Goal: Communication & Community: Participate in discussion

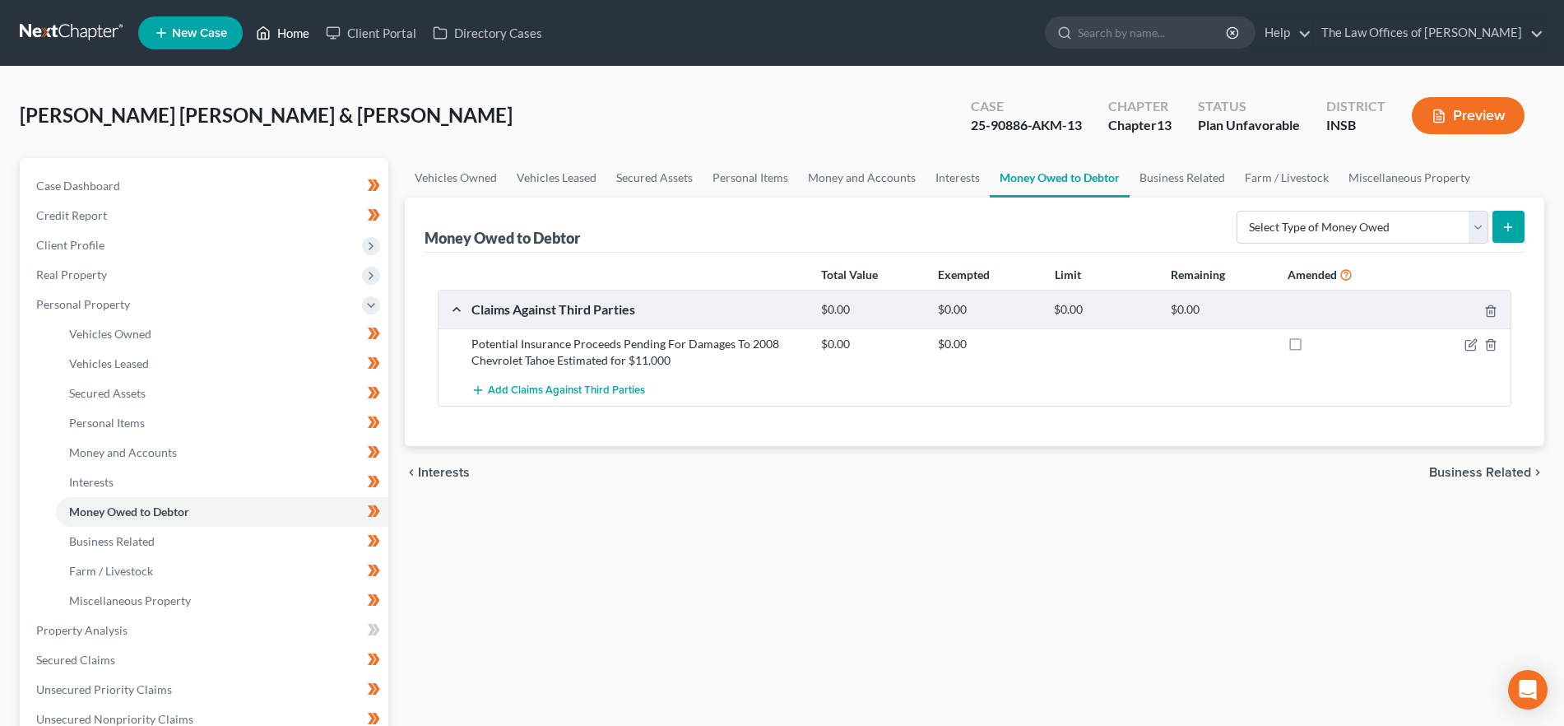
click at [278, 21] on link "Home" at bounding box center [283, 33] width 70 height 30
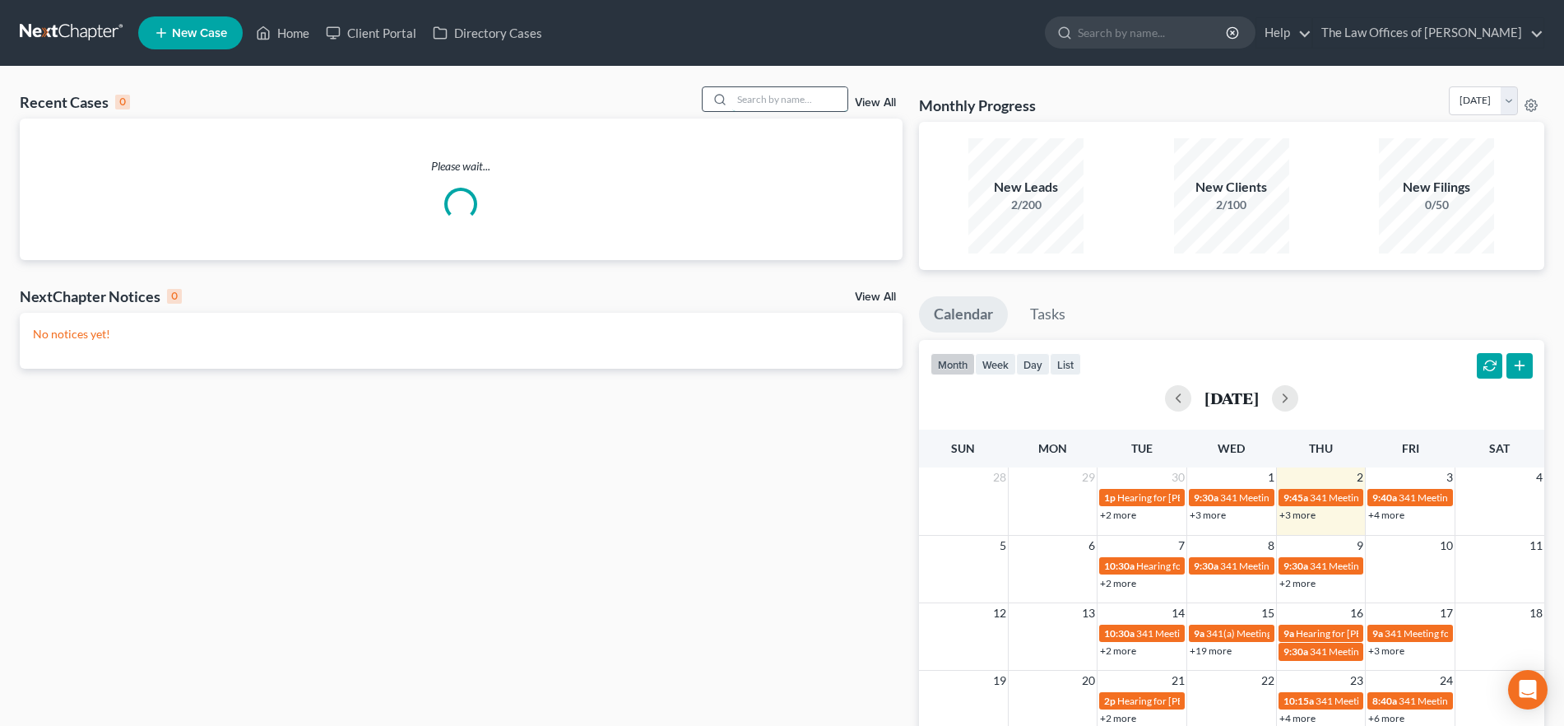
click at [765, 89] on input "search" at bounding box center [789, 99] width 115 height 24
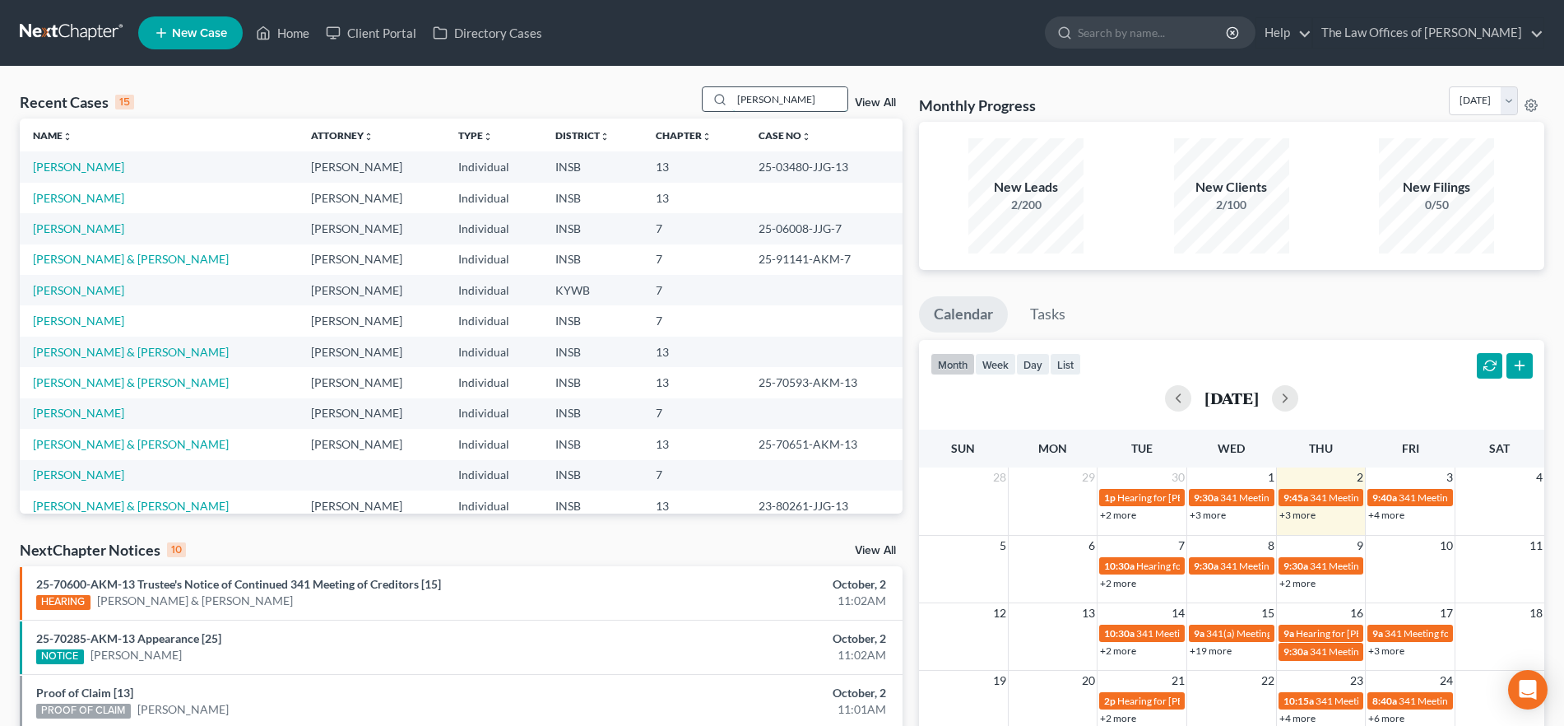
type input "[PERSON_NAME]"
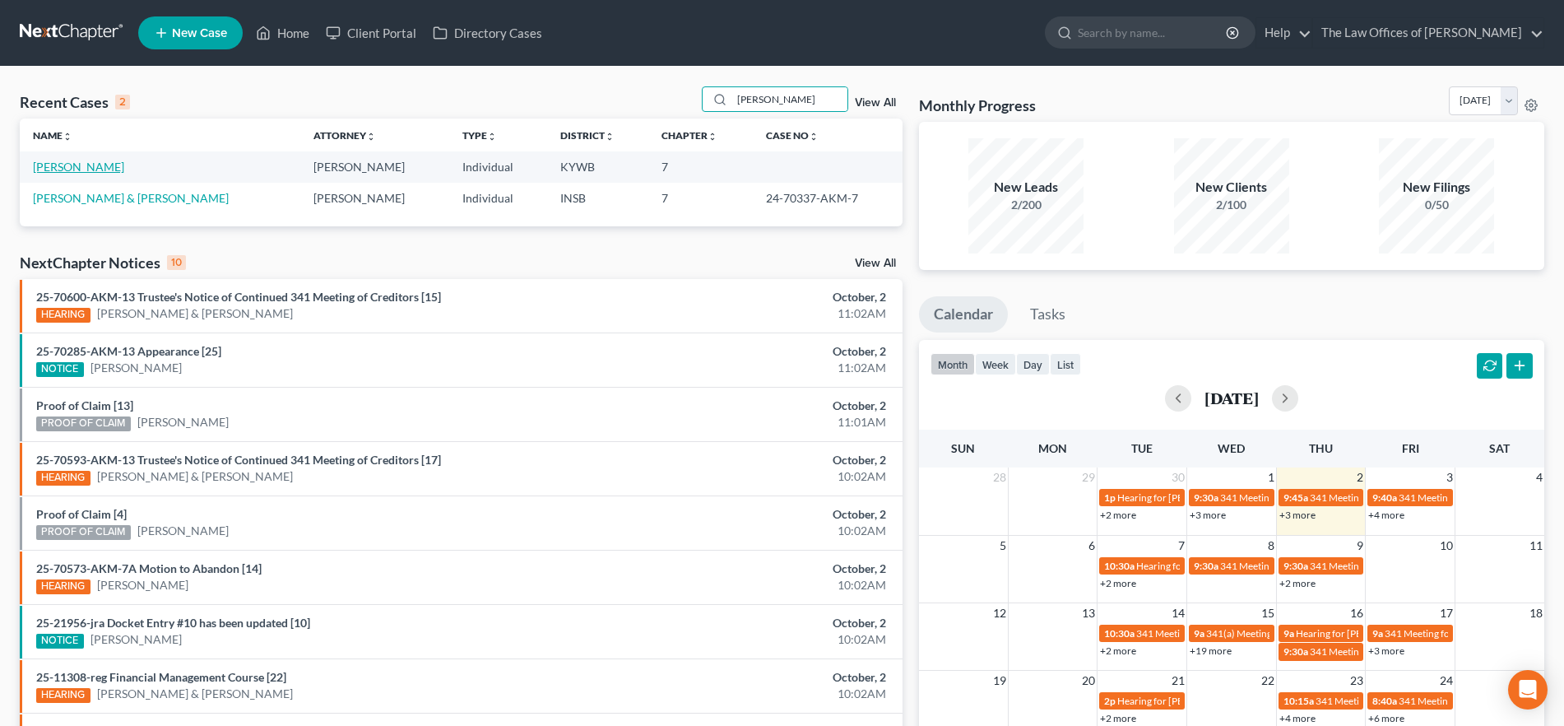
click at [67, 162] on link "[PERSON_NAME]" at bounding box center [78, 167] width 91 height 14
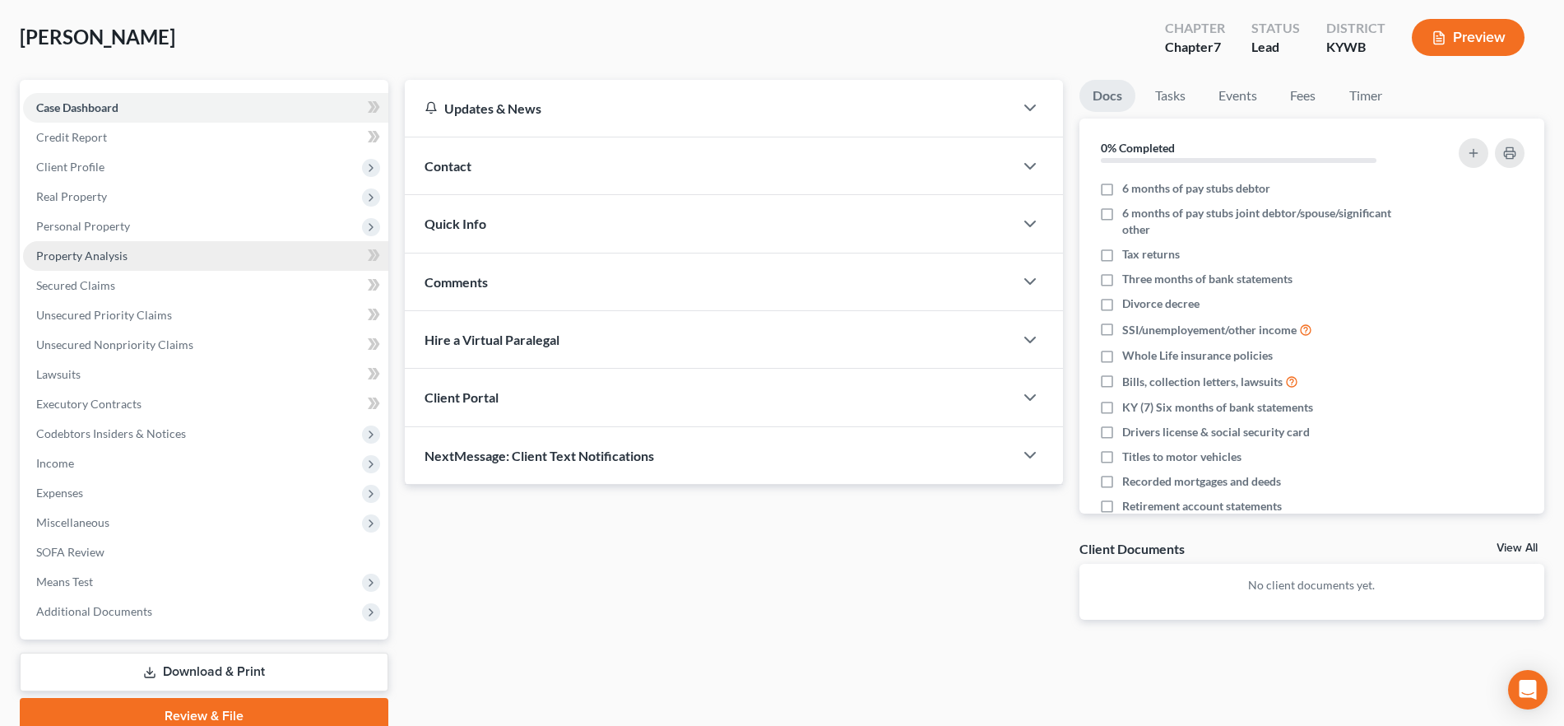
scroll to position [149, 0]
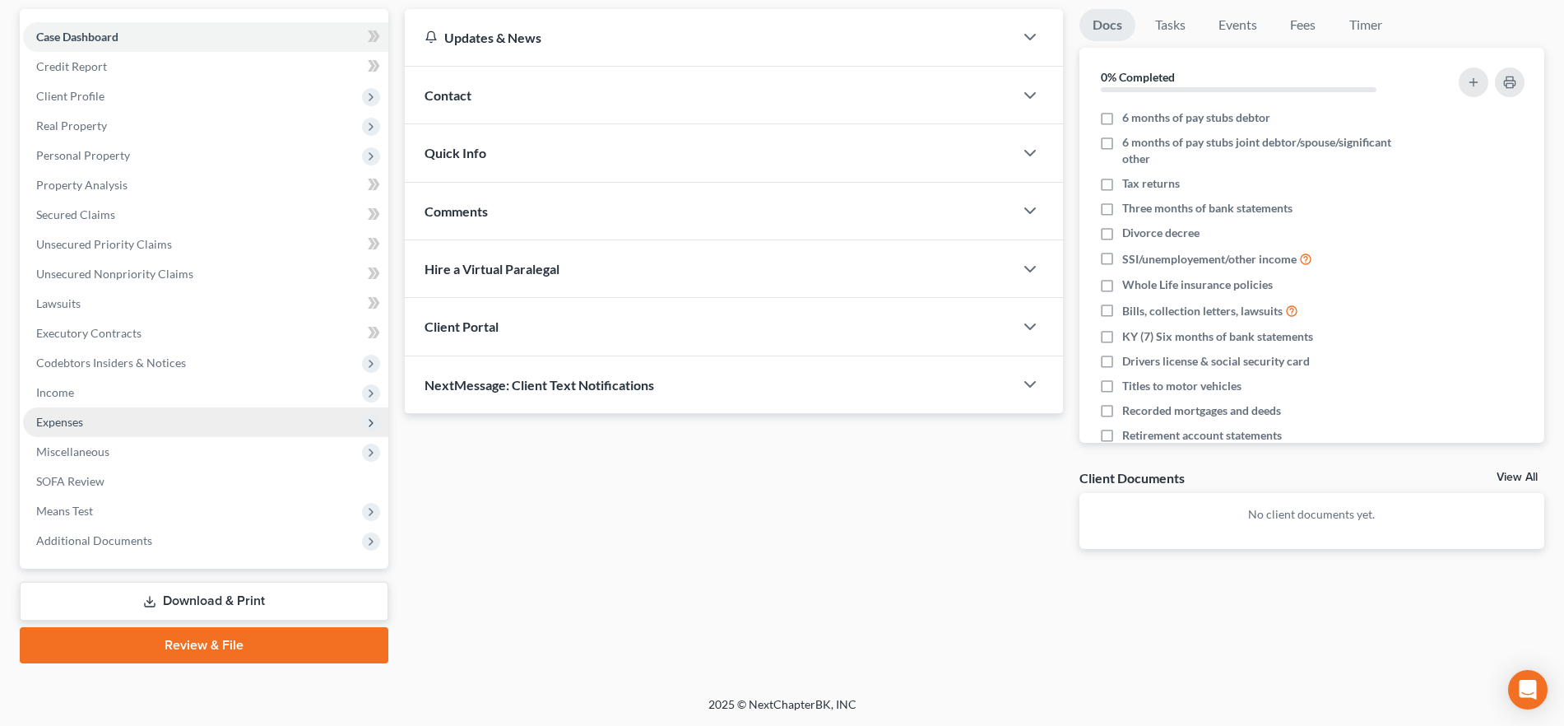
click at [135, 422] on span "Expenses" at bounding box center [205, 422] width 365 height 30
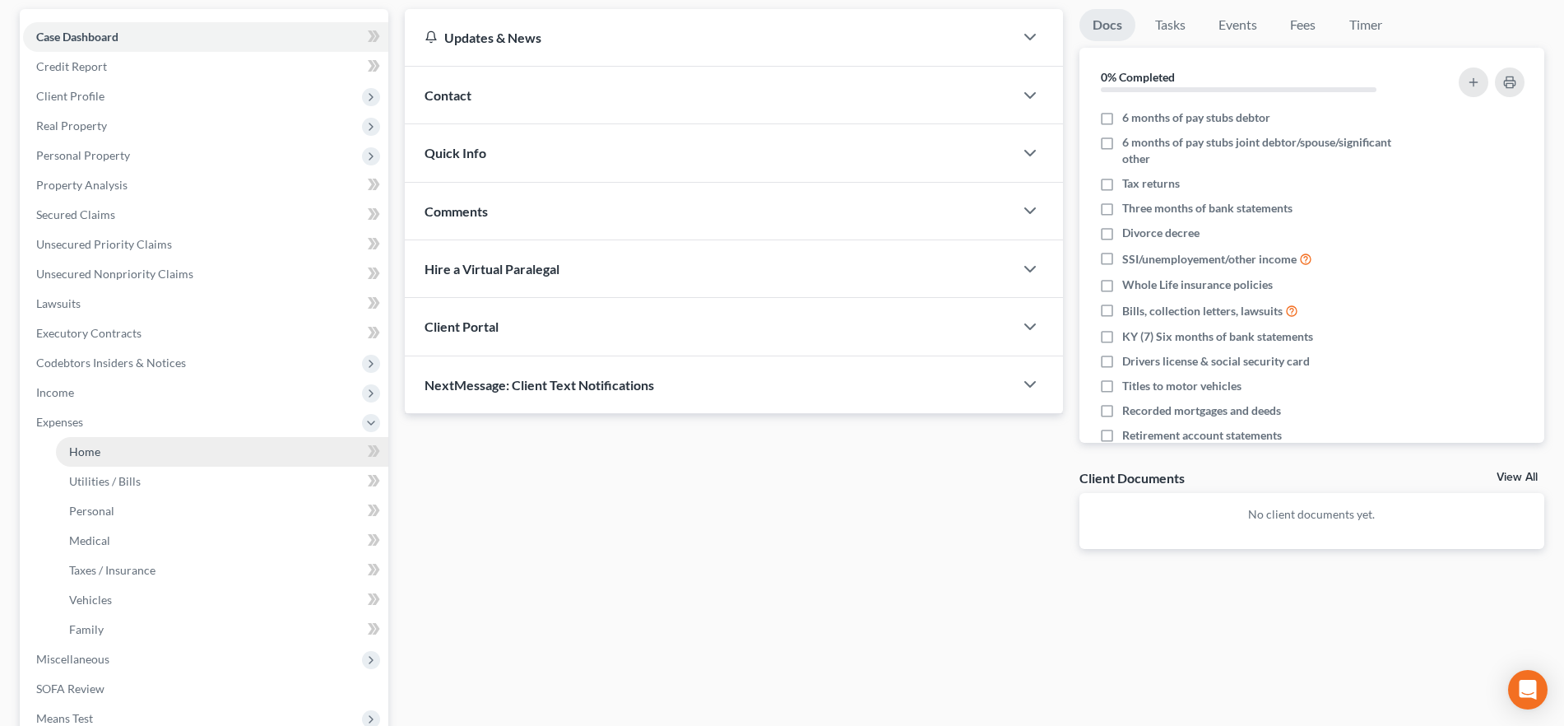
click at [135, 450] on link "Home" at bounding box center [222, 452] width 332 height 30
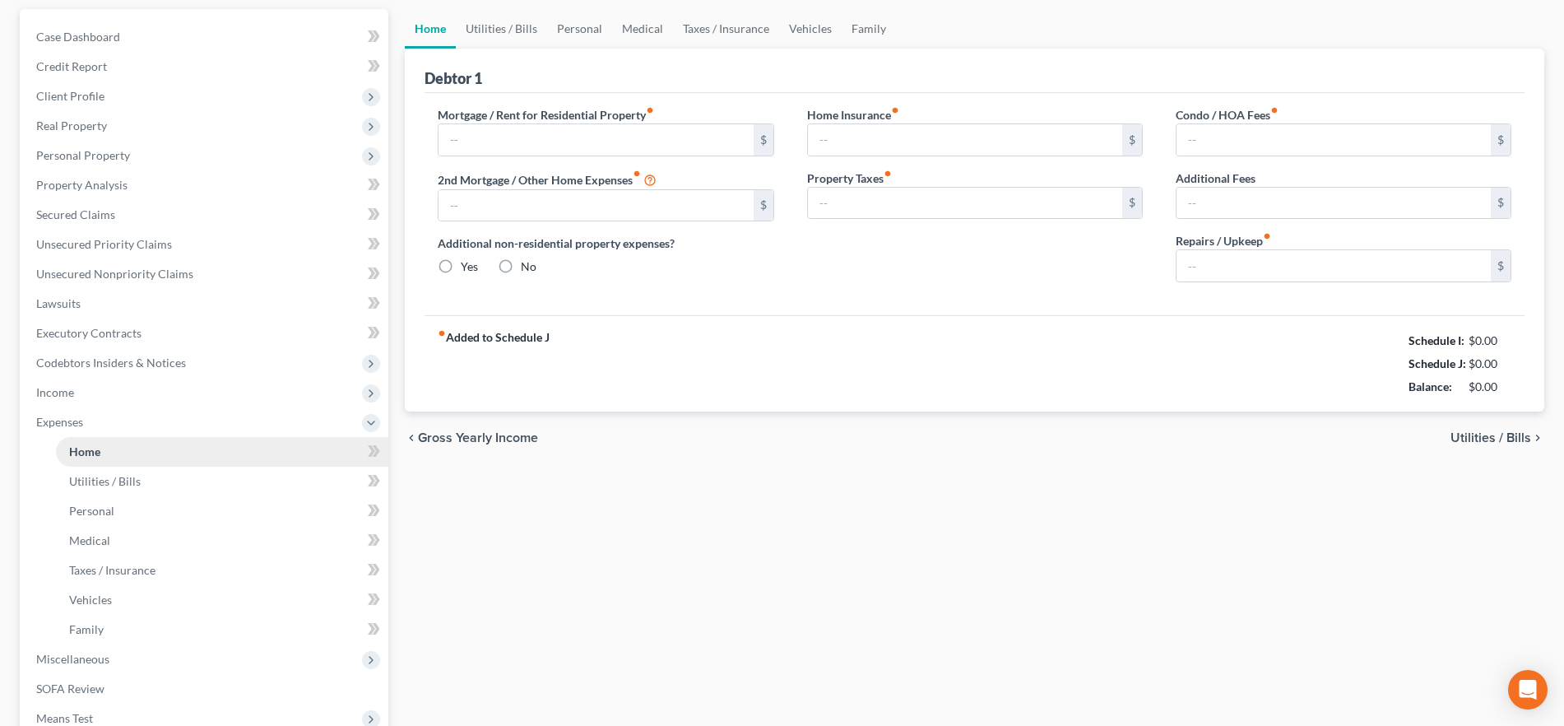
scroll to position [2, 0]
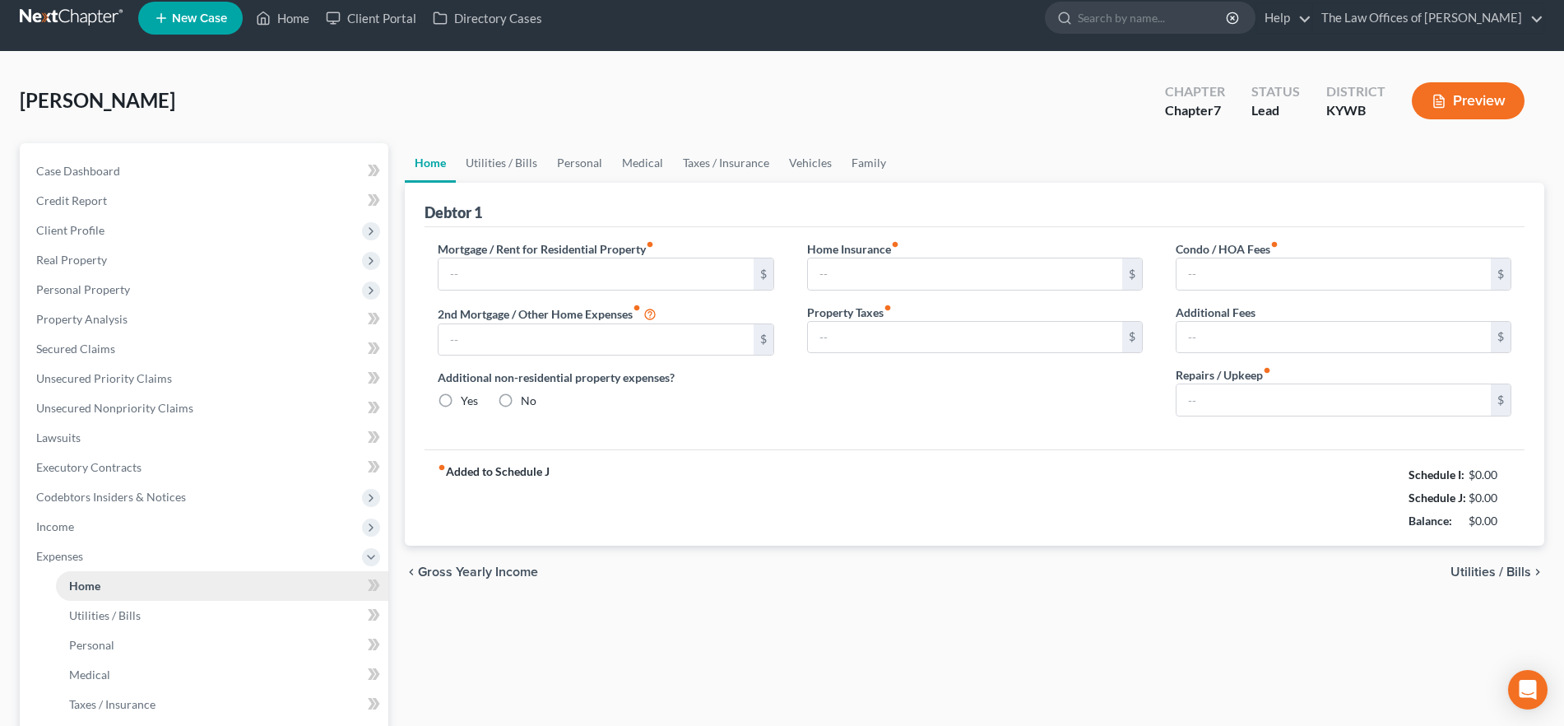
type input "750.00"
type input "0.00"
radio input "true"
type input "0.00"
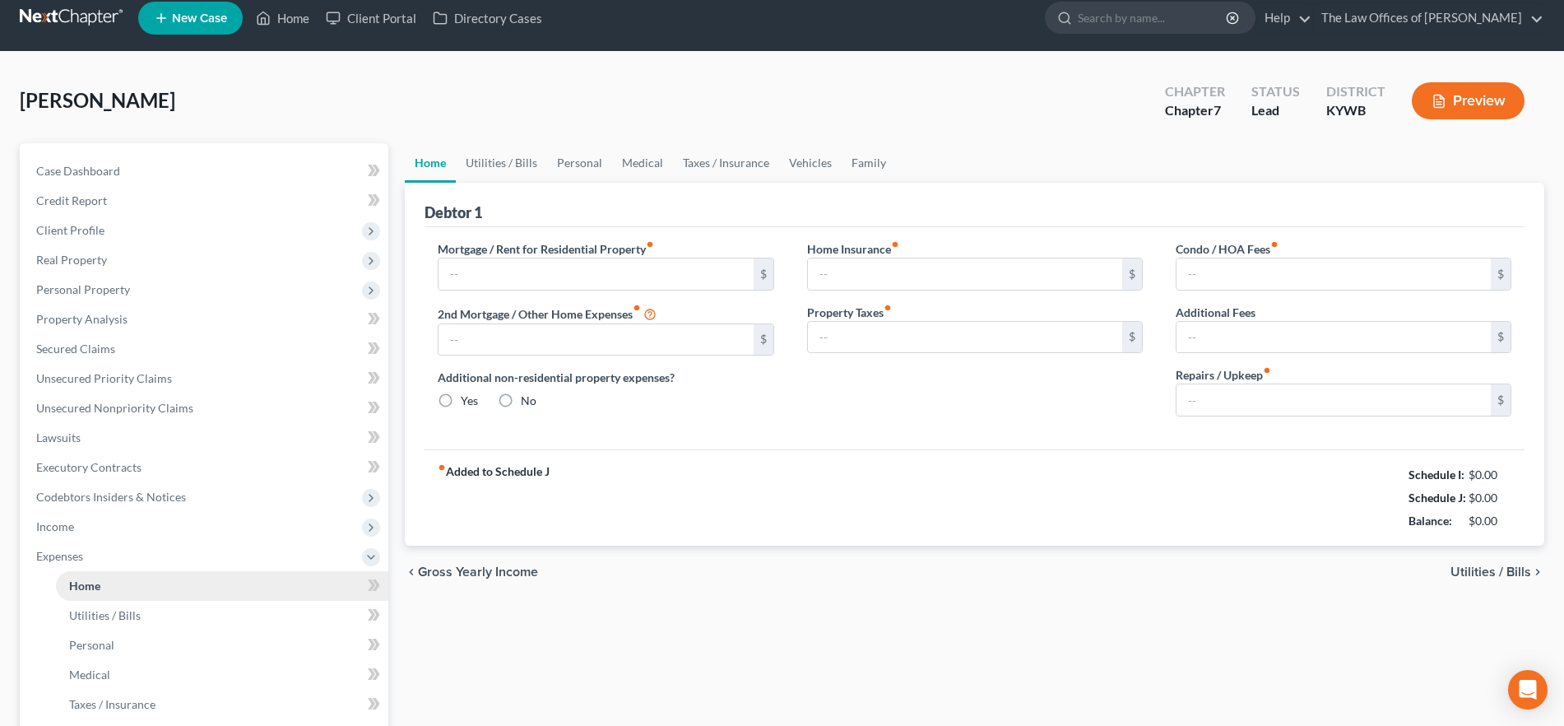
type input "0.00"
type input "100.00"
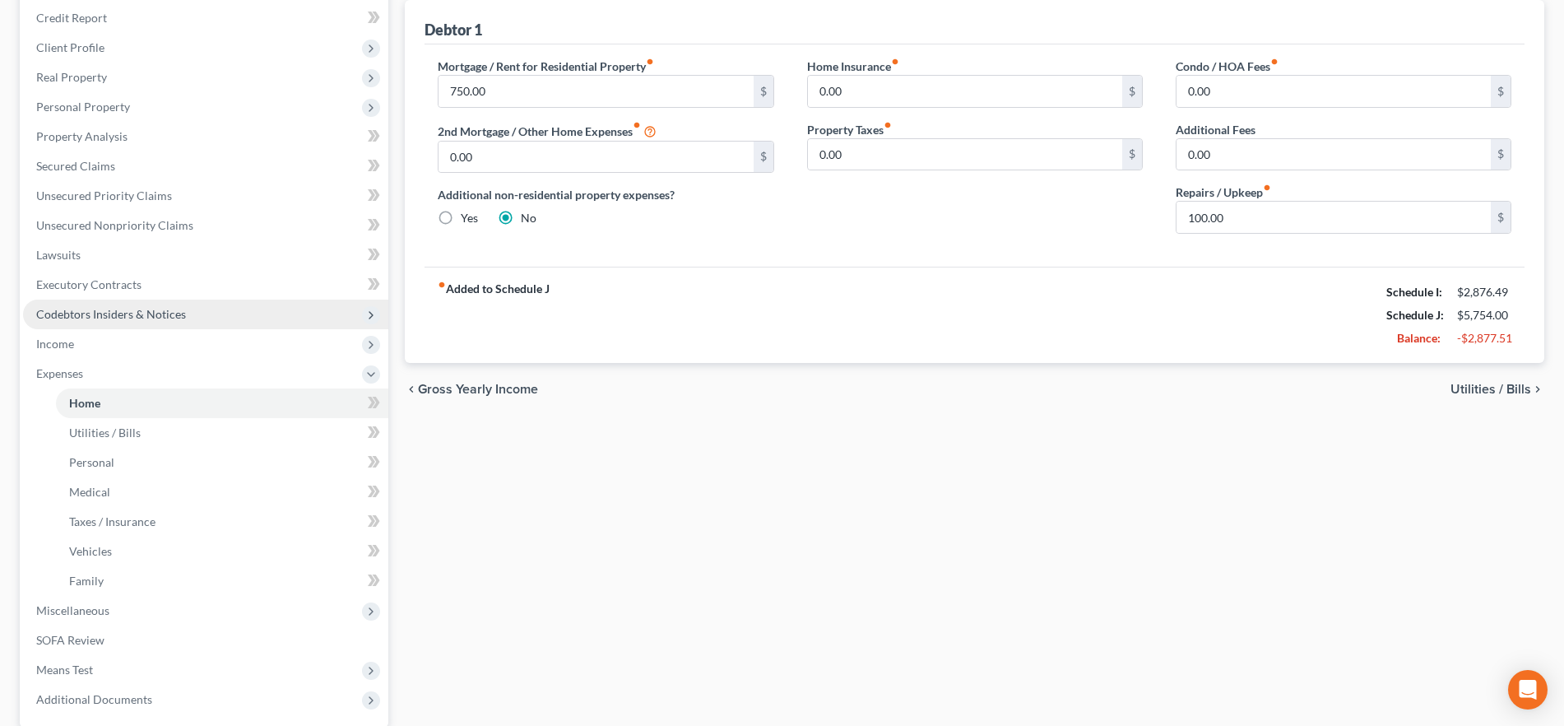
scroll to position [356, 0]
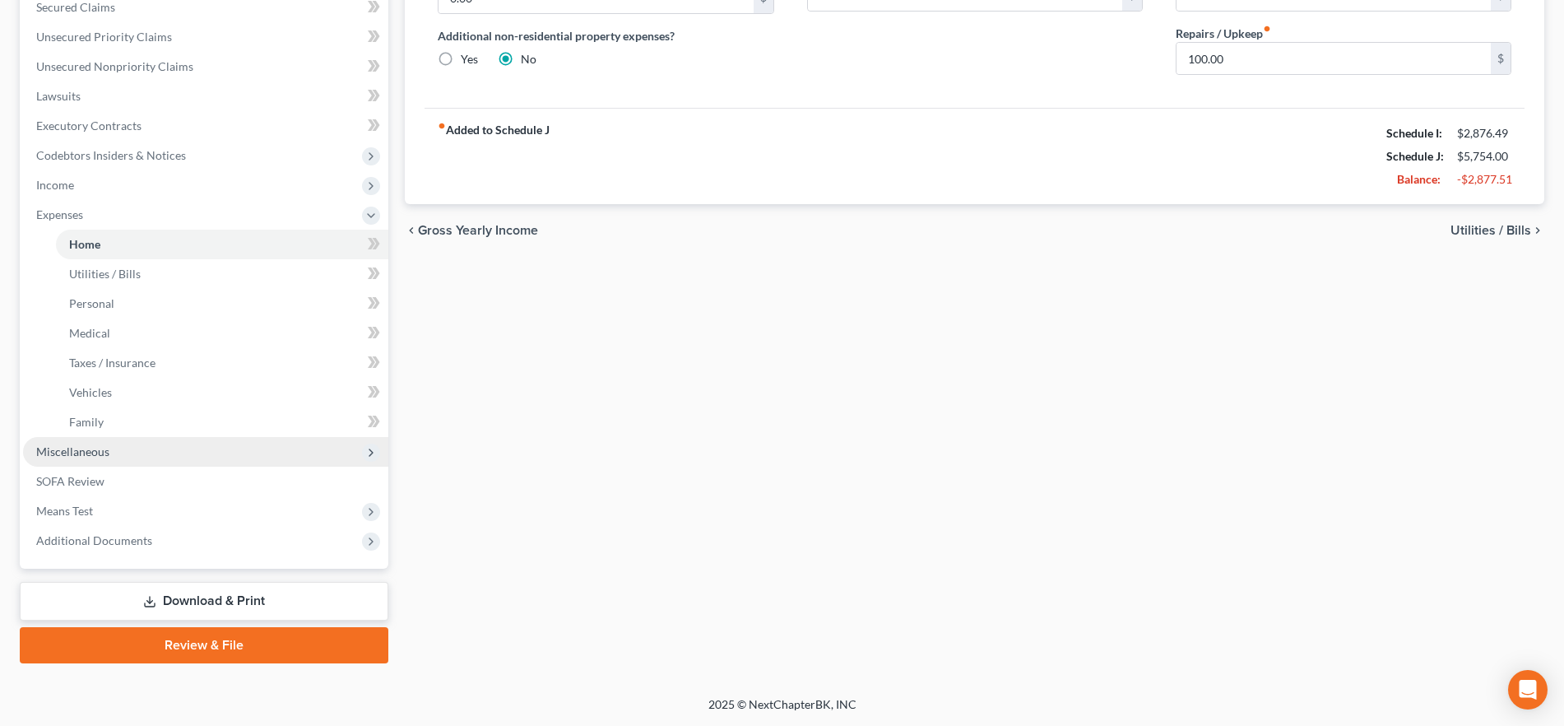
click at [128, 441] on span "Miscellaneous" at bounding box center [205, 452] width 365 height 30
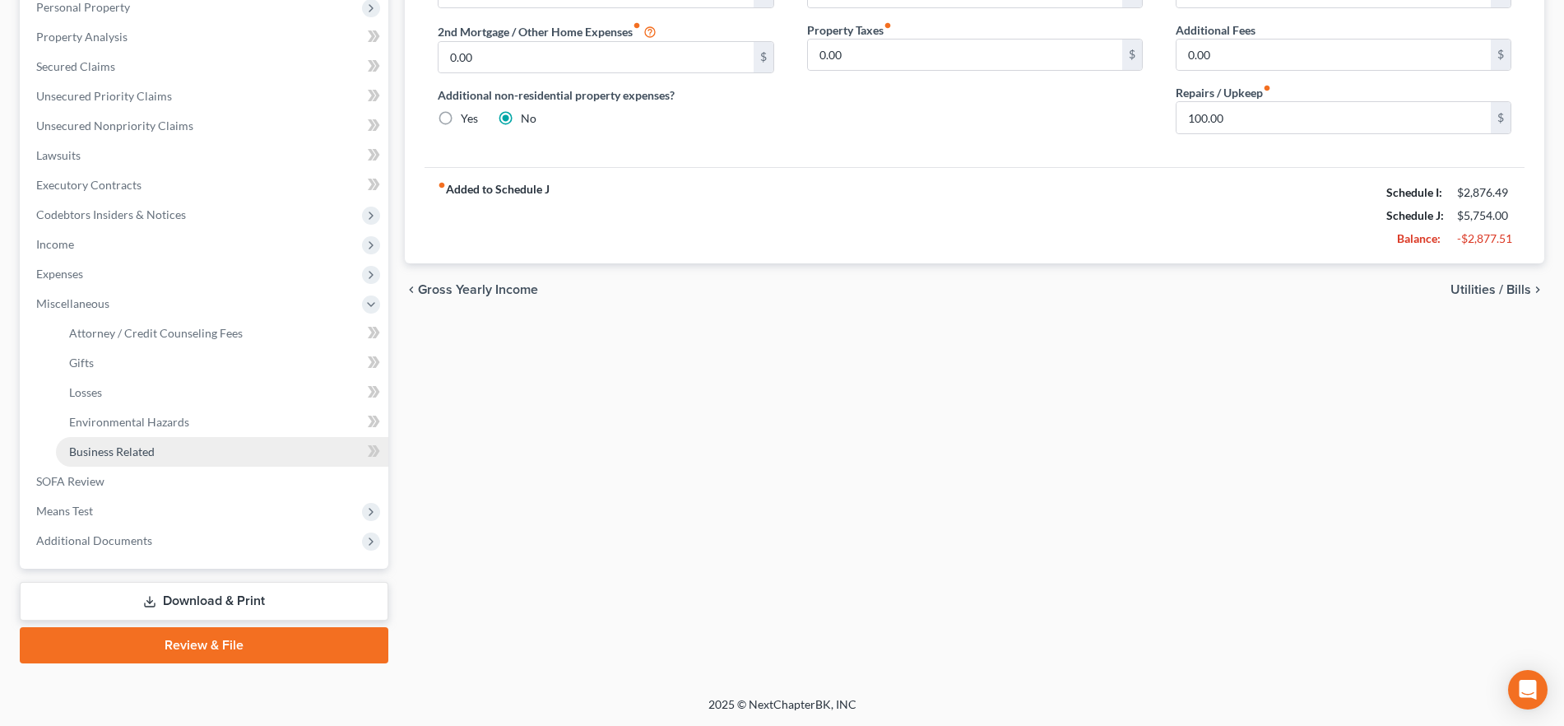
scroll to position [297, 0]
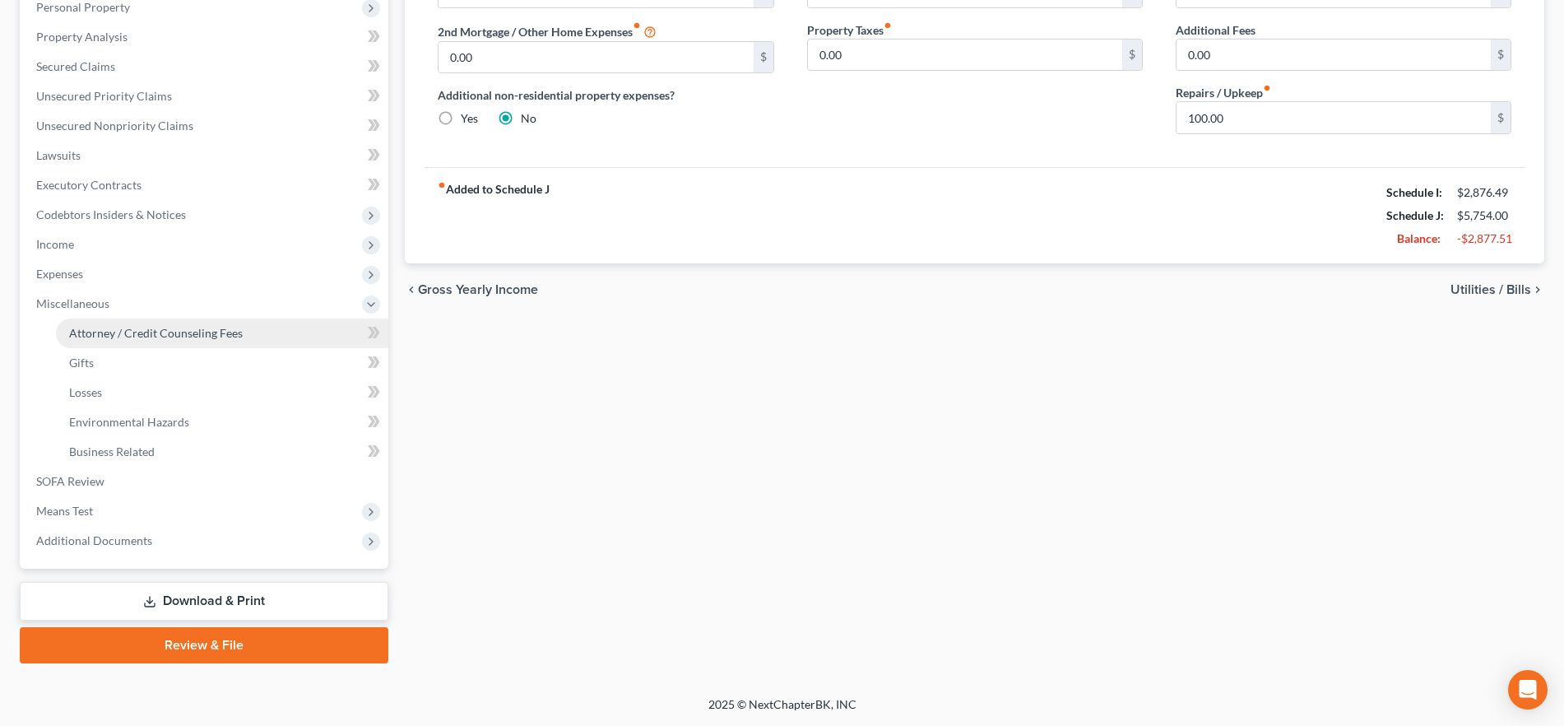
click at [156, 334] on span "Attorney / Credit Counseling Fees" at bounding box center [156, 333] width 174 height 14
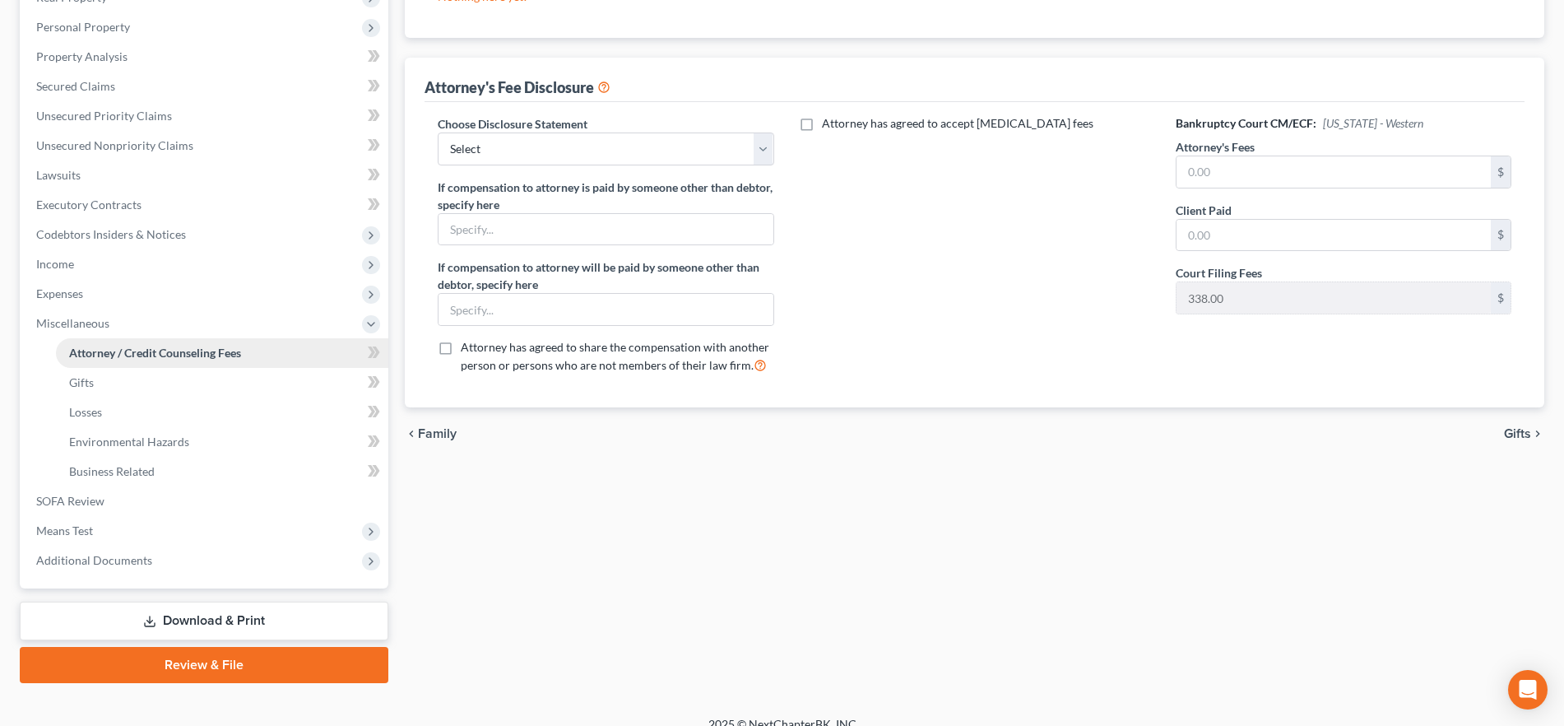
scroll to position [297, 0]
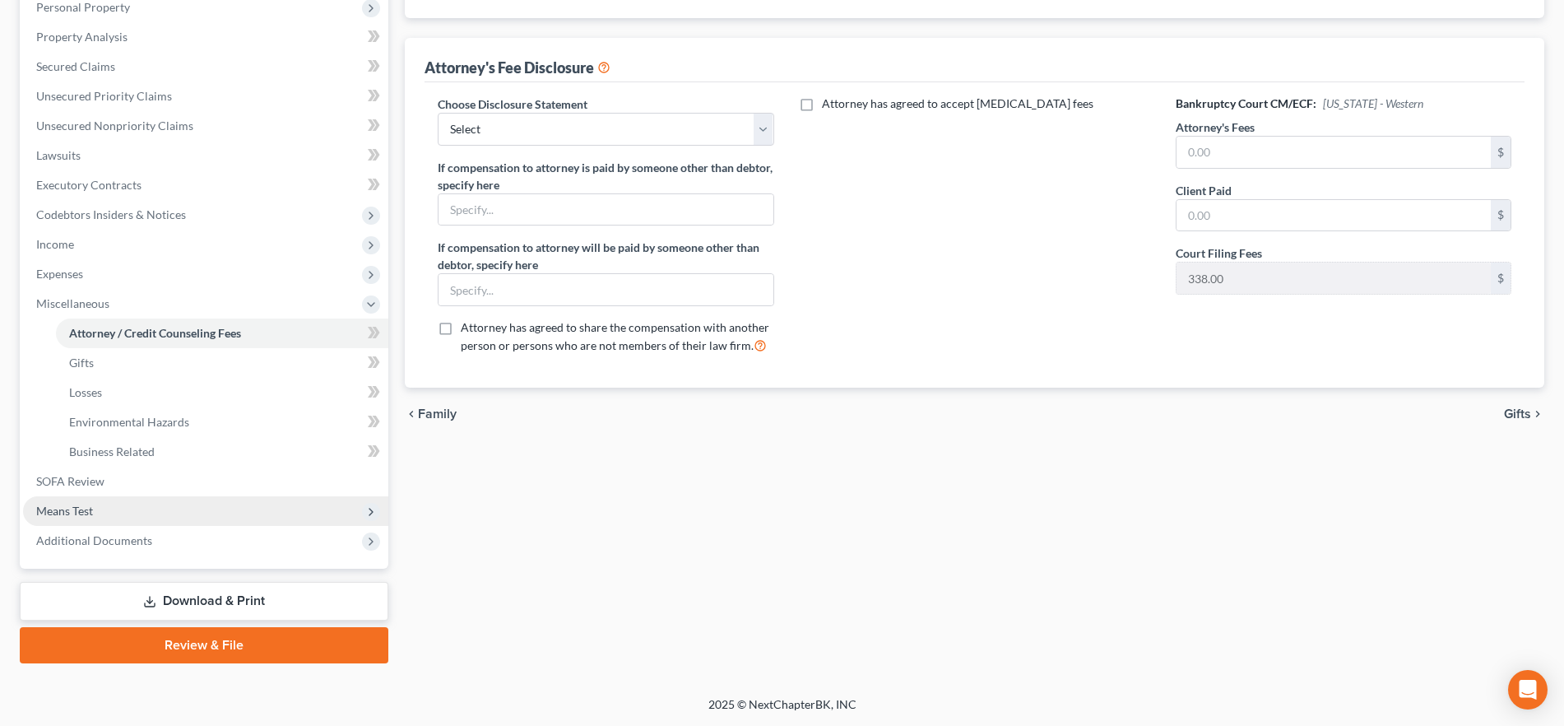
click at [130, 511] on span "Means Test" at bounding box center [205, 511] width 365 height 30
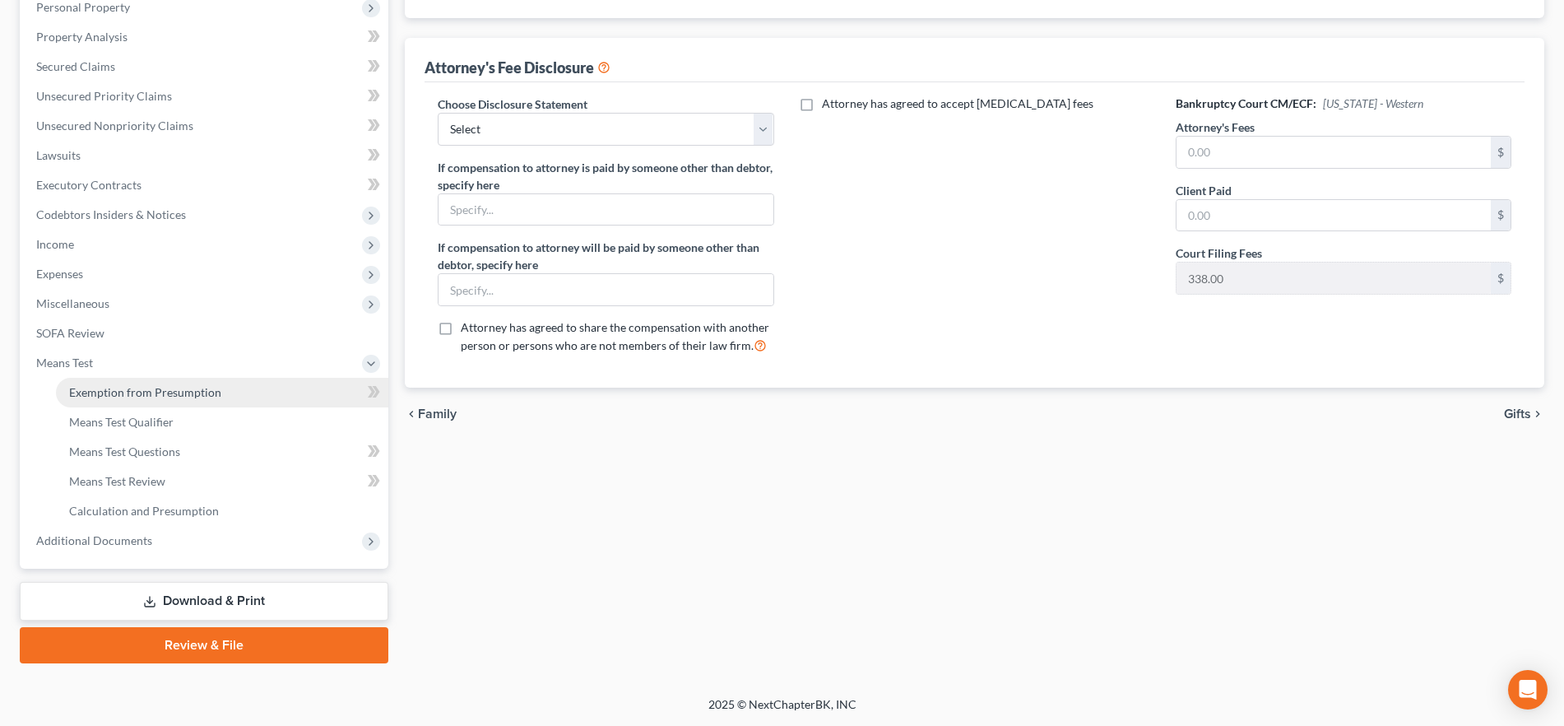
click at [156, 395] on span "Exemption from Presumption" at bounding box center [145, 392] width 152 height 14
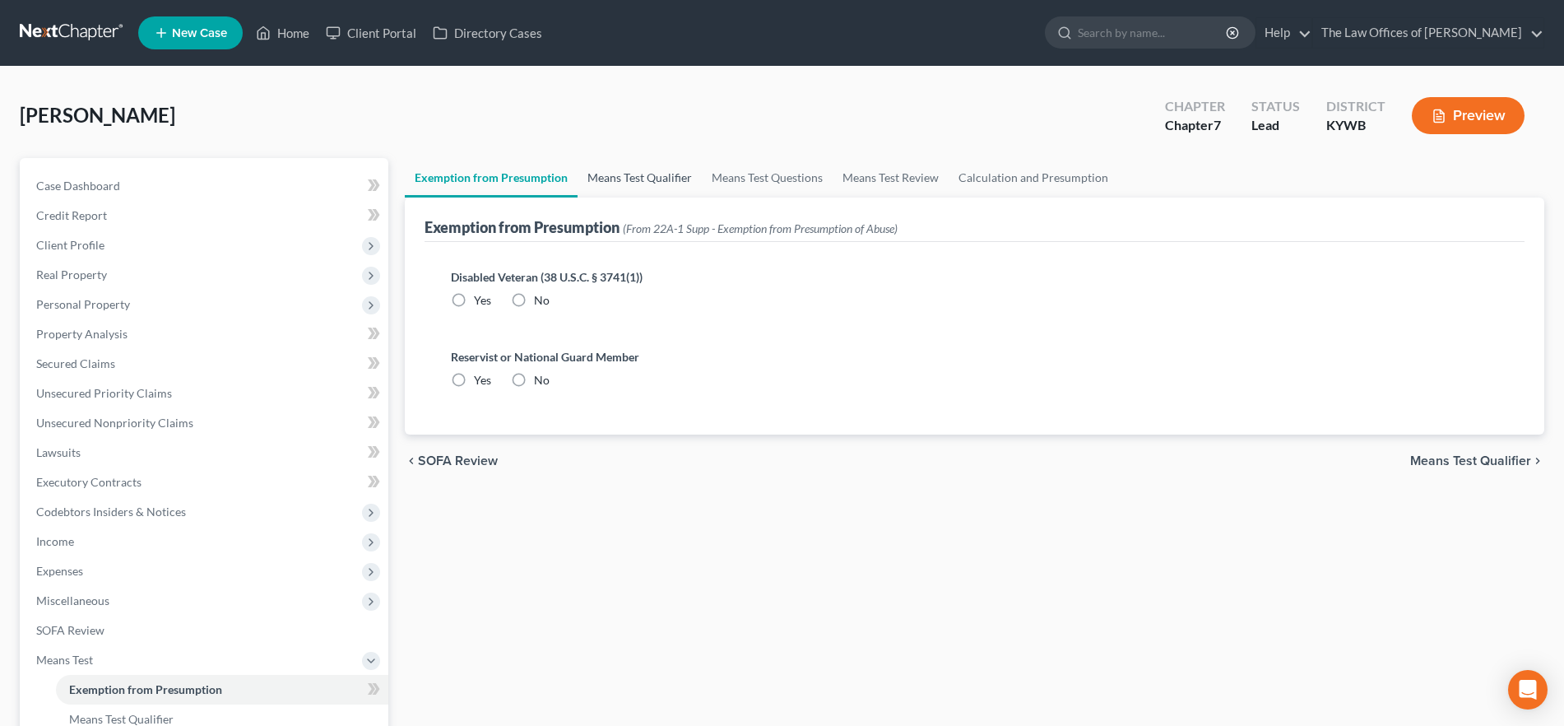
click at [621, 180] on link "Means Test Qualifier" at bounding box center [640, 178] width 124 height 40
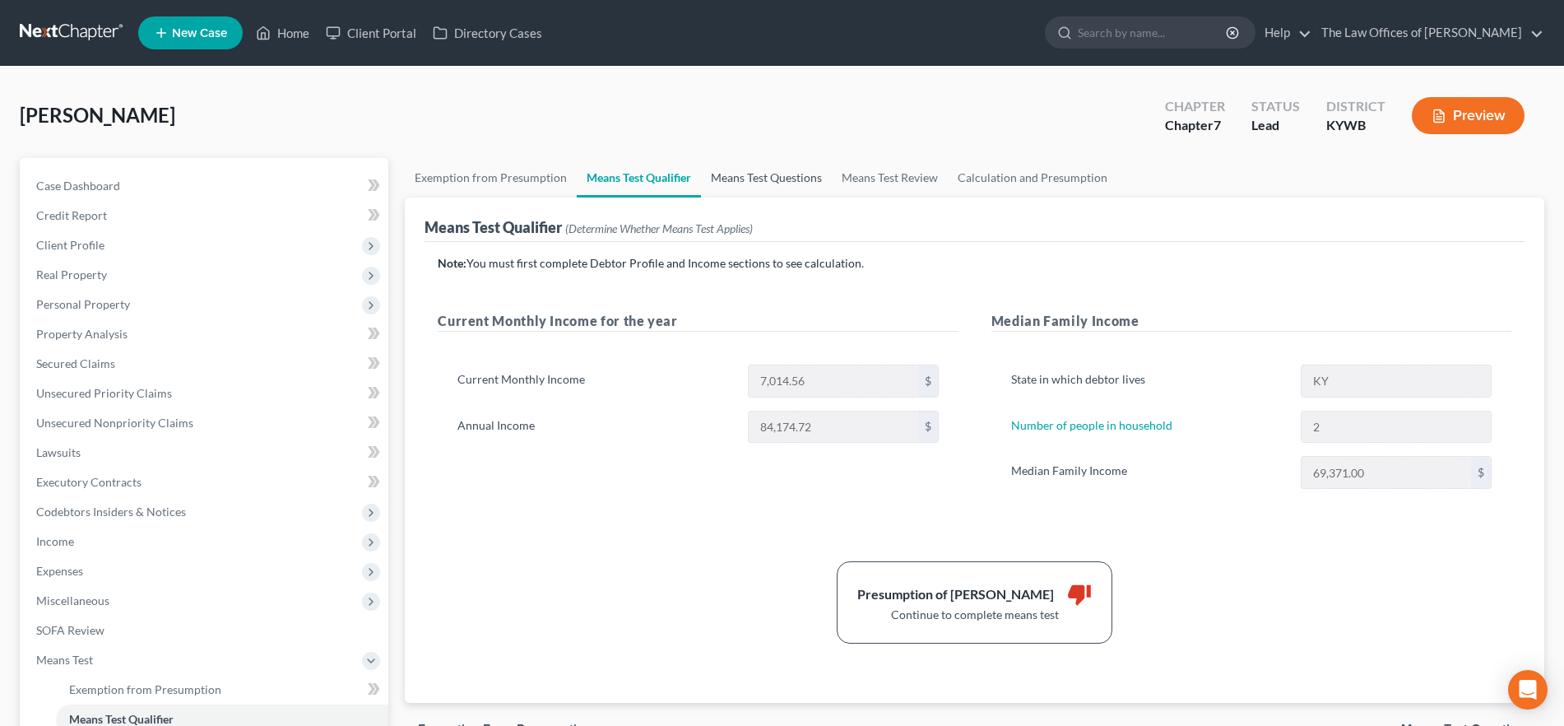
click at [783, 173] on link "Means Test Questions" at bounding box center [766, 178] width 131 height 40
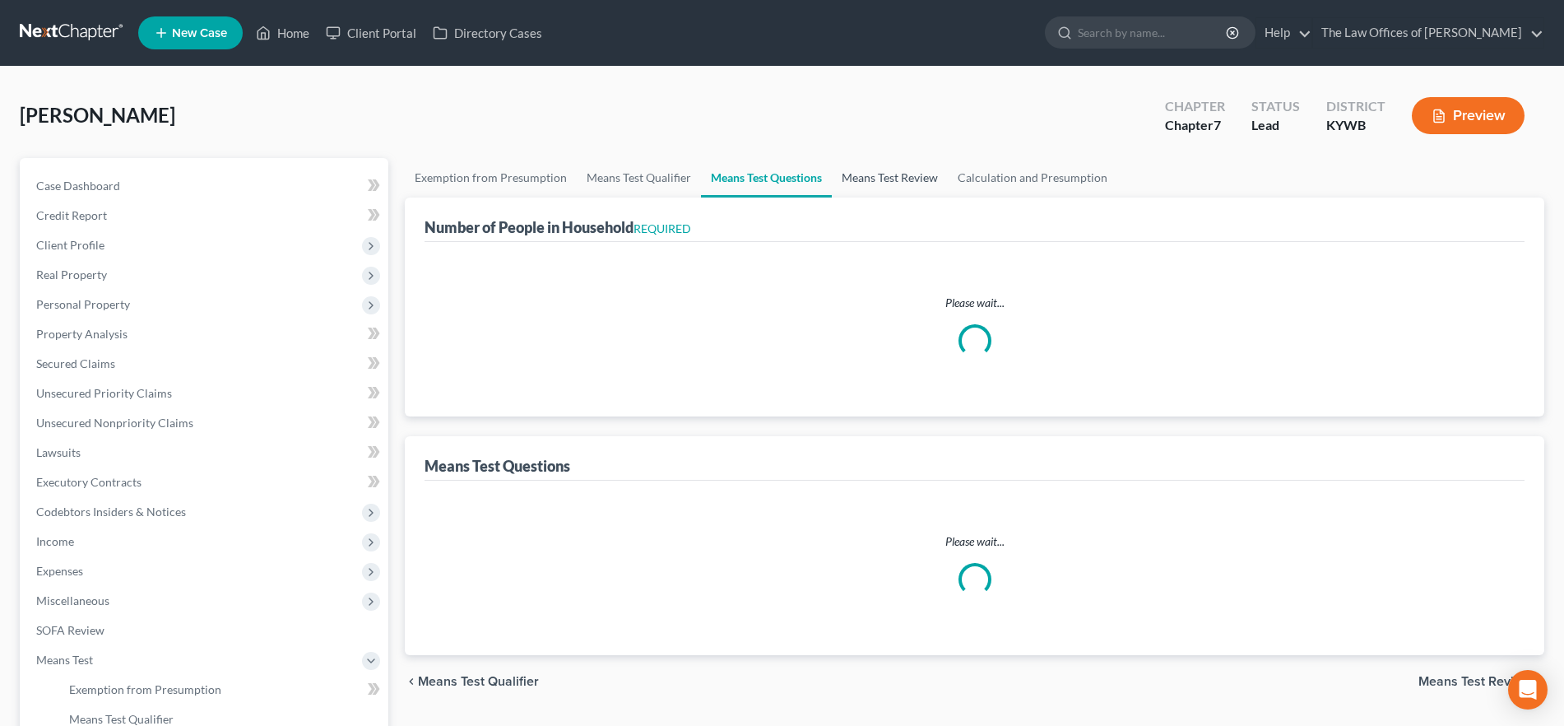
select select "2"
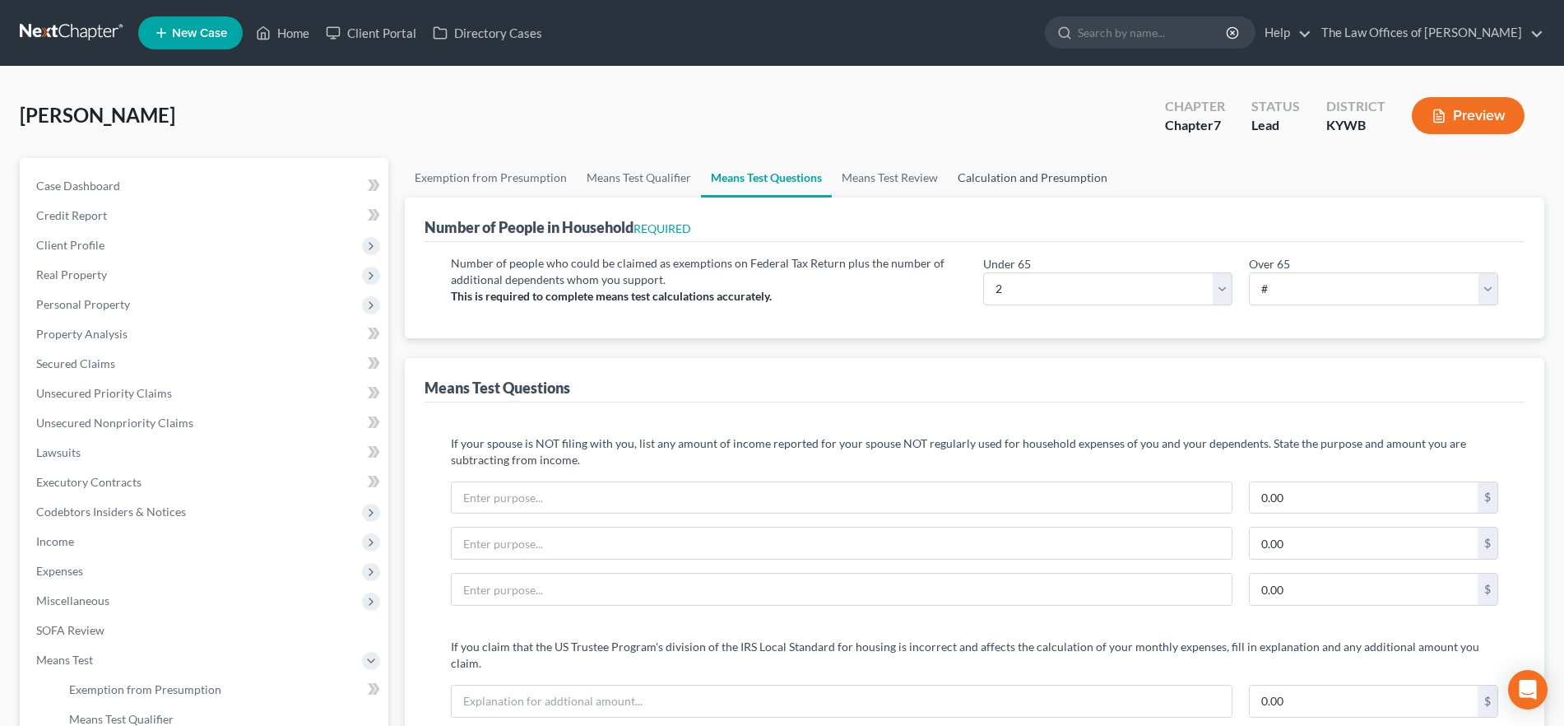
click at [1103, 173] on link "Calculation and Presumption" at bounding box center [1033, 178] width 170 height 40
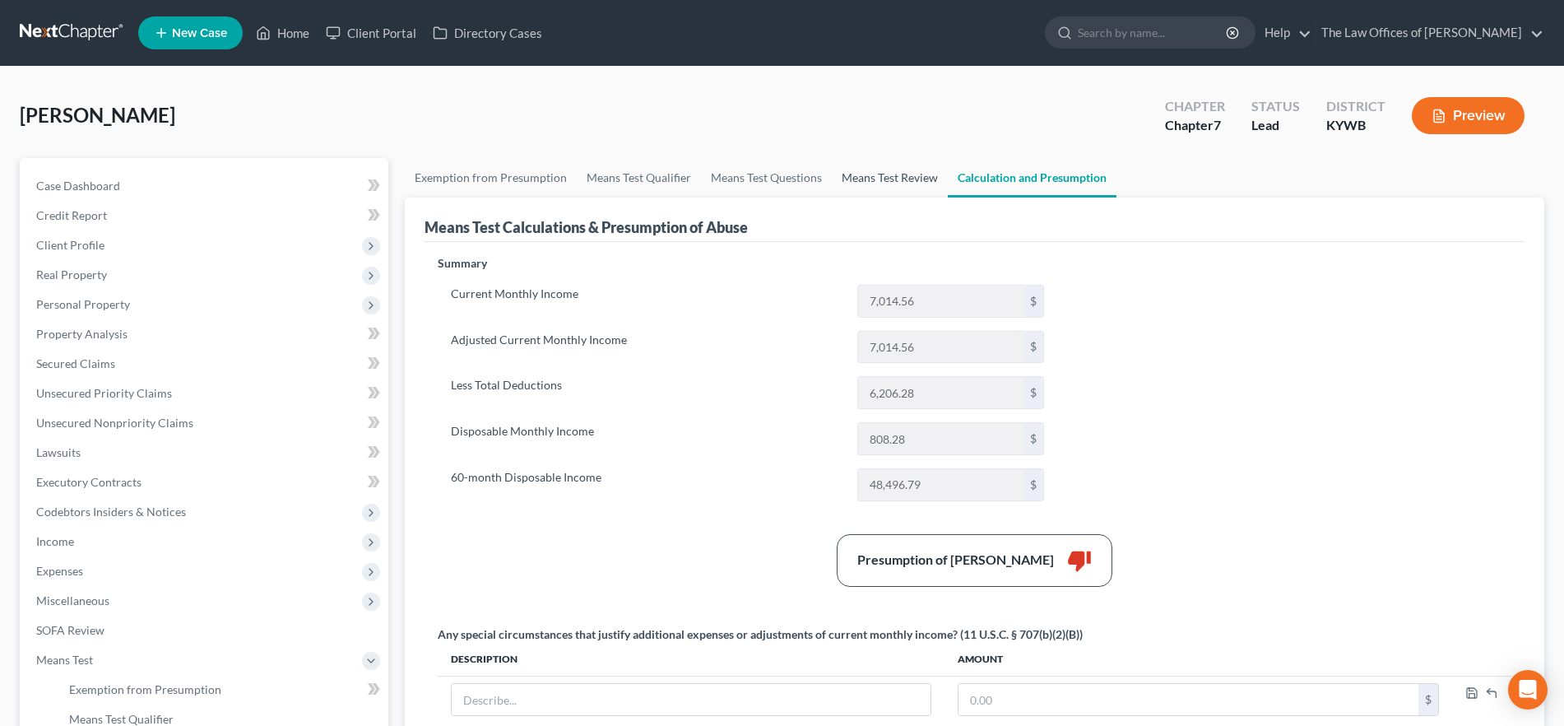
click at [907, 181] on link "Means Test Review" at bounding box center [890, 178] width 116 height 40
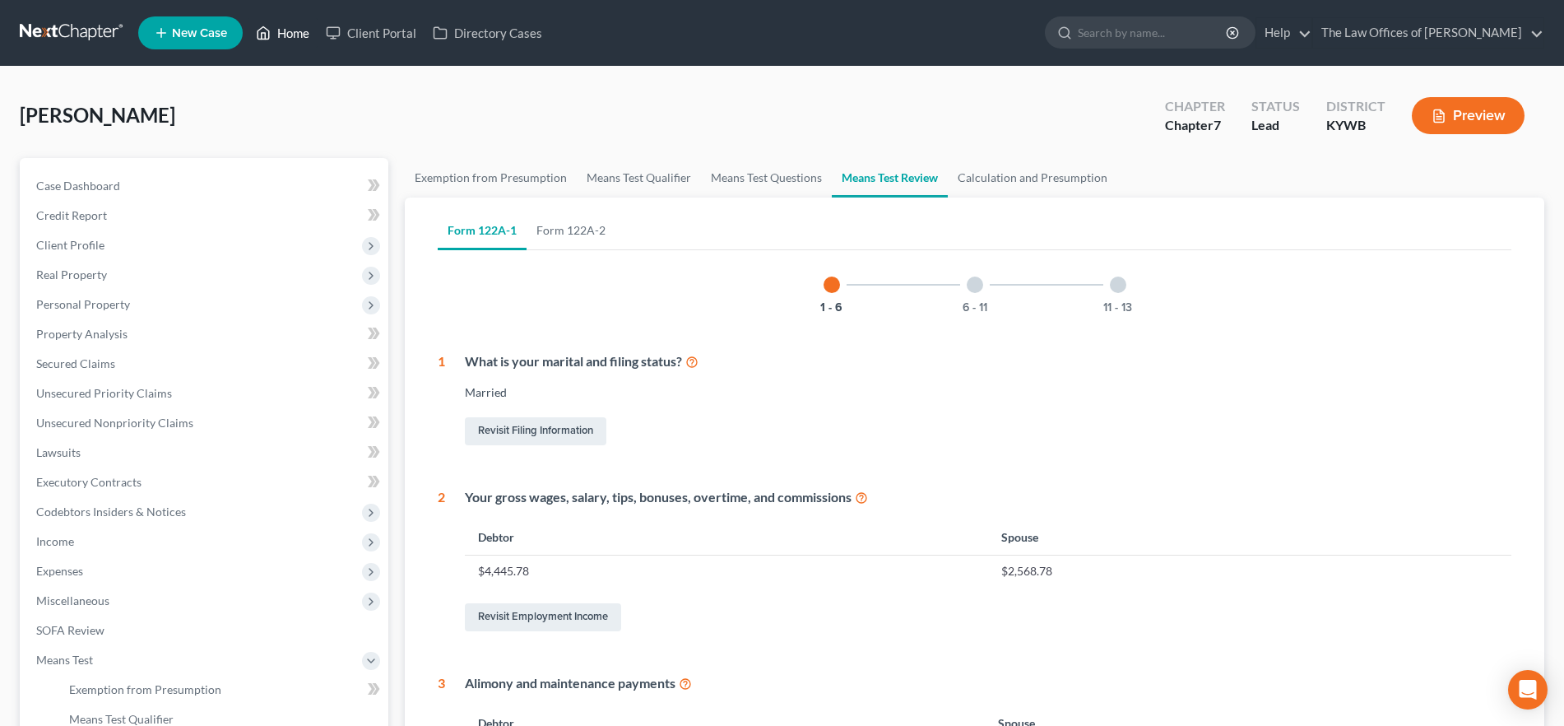
click at [307, 40] on link "Home" at bounding box center [283, 33] width 70 height 30
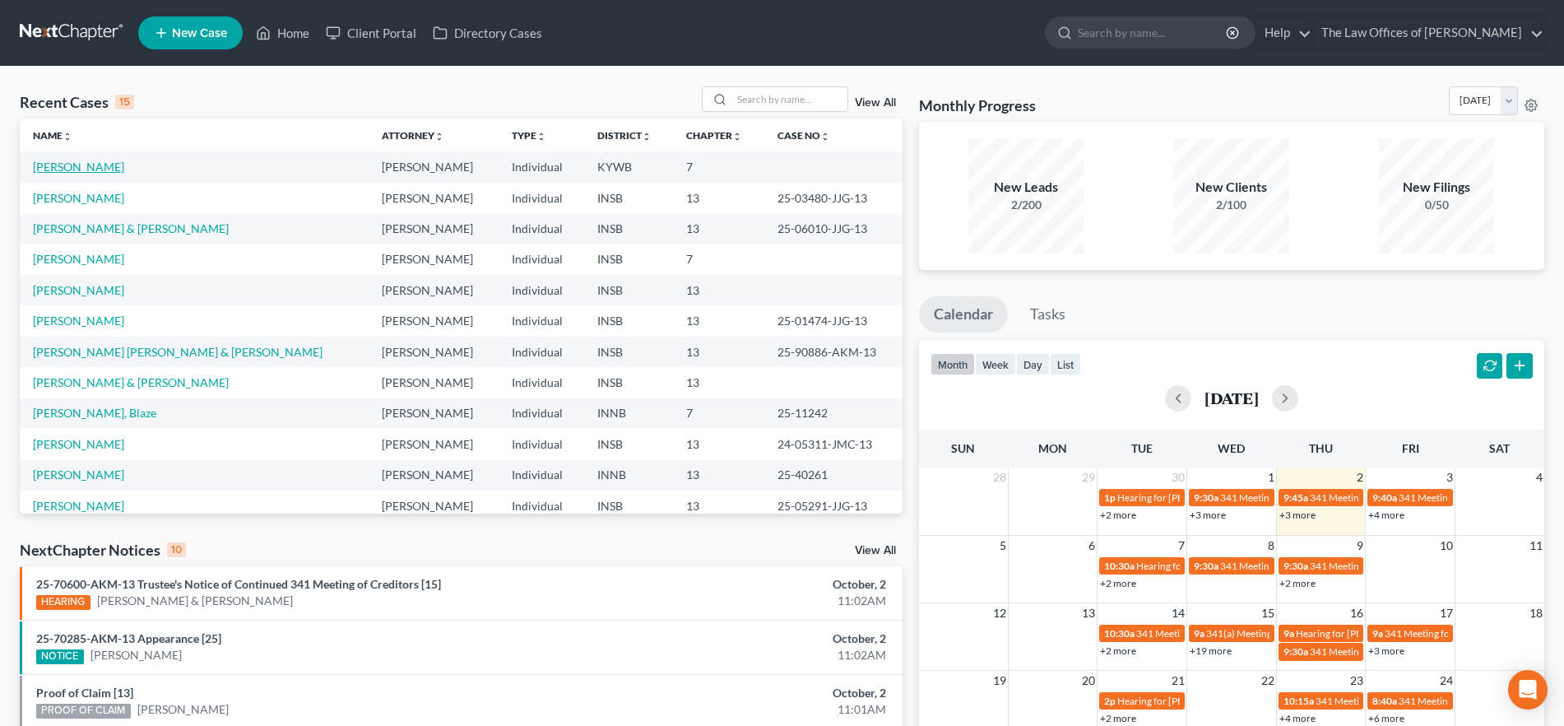
click at [67, 172] on link "[PERSON_NAME]" at bounding box center [78, 167] width 91 height 14
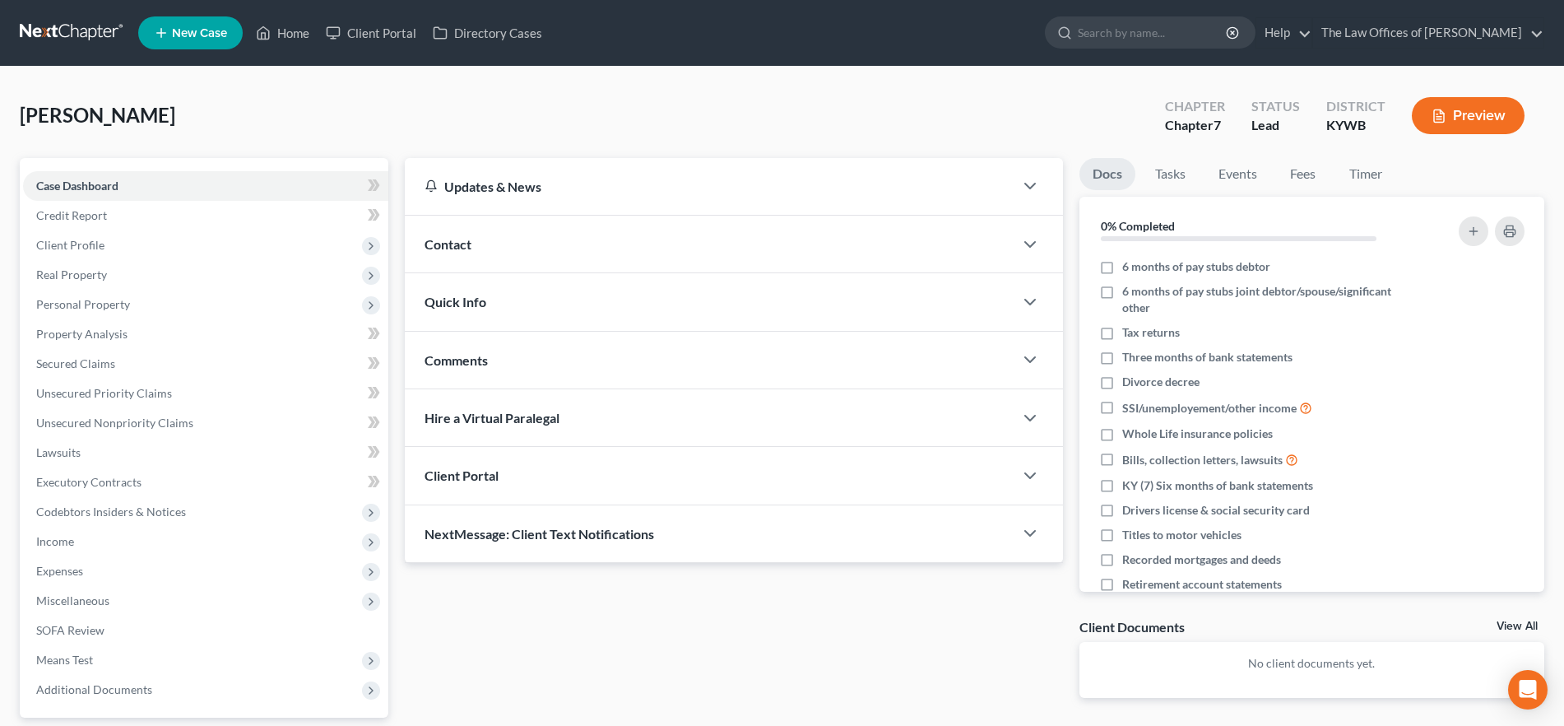
click at [625, 370] on div "Comments" at bounding box center [709, 360] width 608 height 57
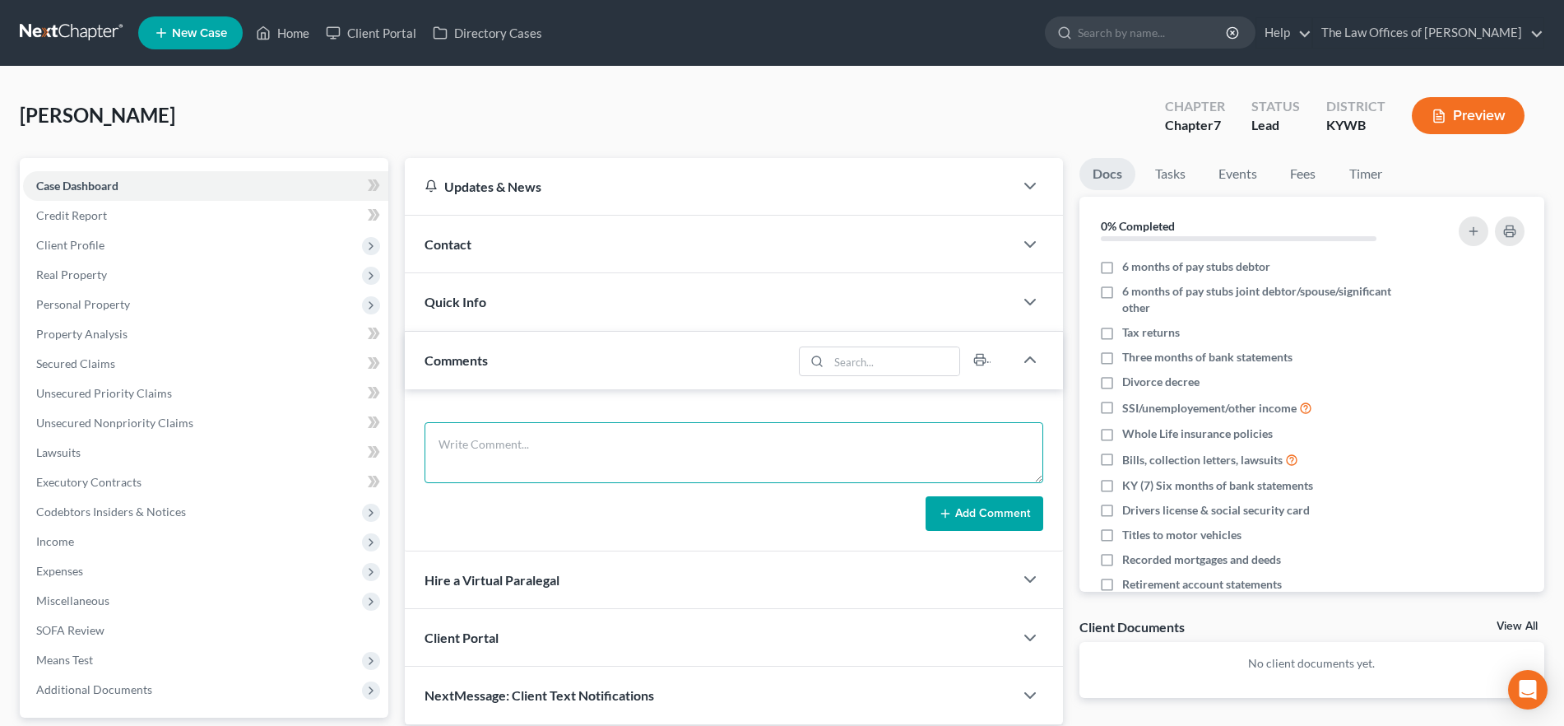
click at [654, 463] on textarea at bounding box center [734, 452] width 618 height 61
paste textarea "Presumption - 30k over, not rebutted but i think we can? $-2,355.8 [PERSON_NAME…"
click at [534, 446] on textarea "From MT: Per Dax: Ch7 Presumption - 30k over, not rebutted but i think we can? …" at bounding box center [734, 452] width 618 height 61
drag, startPoint x: 522, startPoint y: 441, endPoint x: 466, endPoint y: 448, distance: 56.3
click at [428, 435] on textarea "From MT: Per Dax: Ch7 Presumption - 30k over, not rebutted but i think we can? …" at bounding box center [734, 452] width 618 height 61
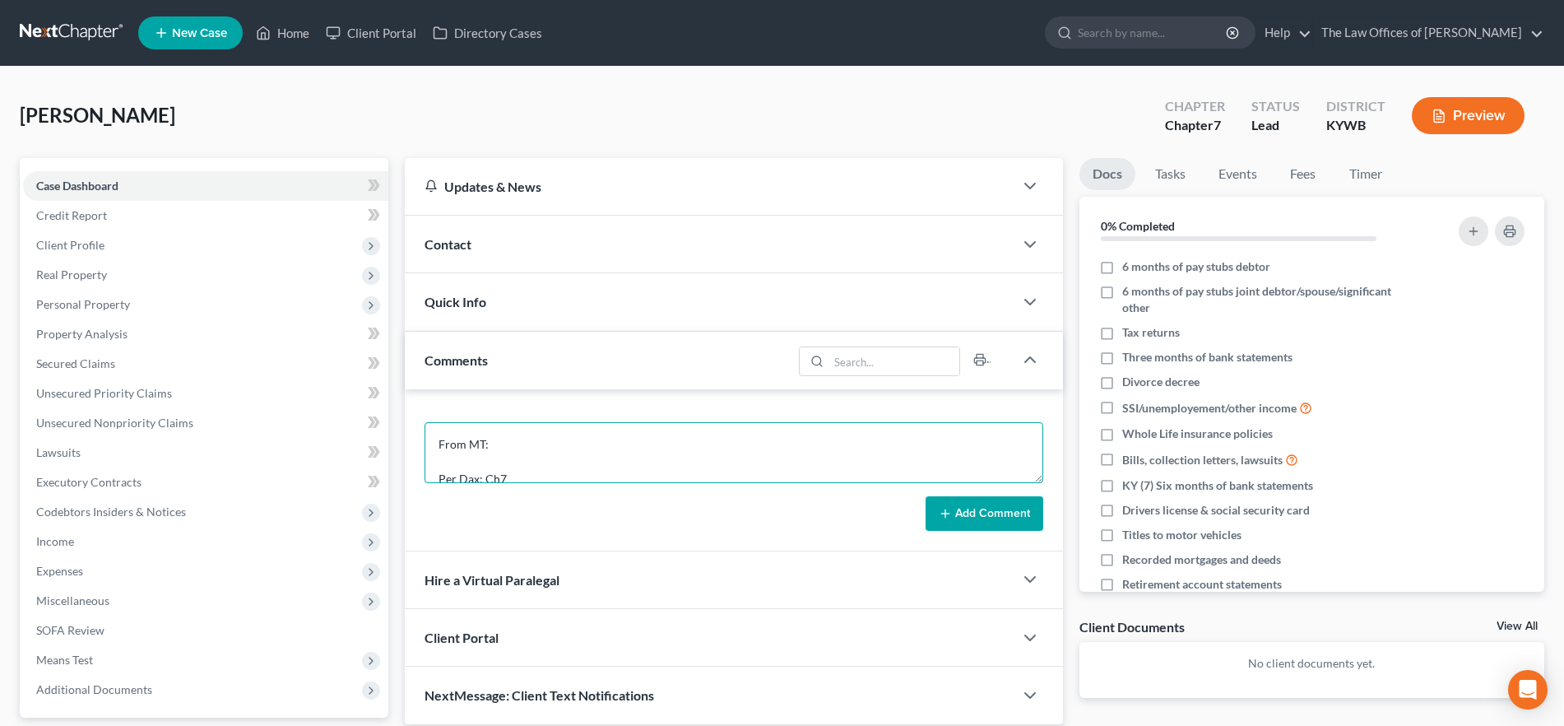
click at [505, 453] on textarea "From MT: Per Dax: Ch7 Presumption - 30k over, not rebutted but i think we can? …" at bounding box center [734, 452] width 618 height 61
type textarea "From MT: Per Dax: Ch7 Presumption - 30k over, not rebutted but i think we can? …"
click at [956, 506] on button "Add Comment" at bounding box center [985, 513] width 118 height 35
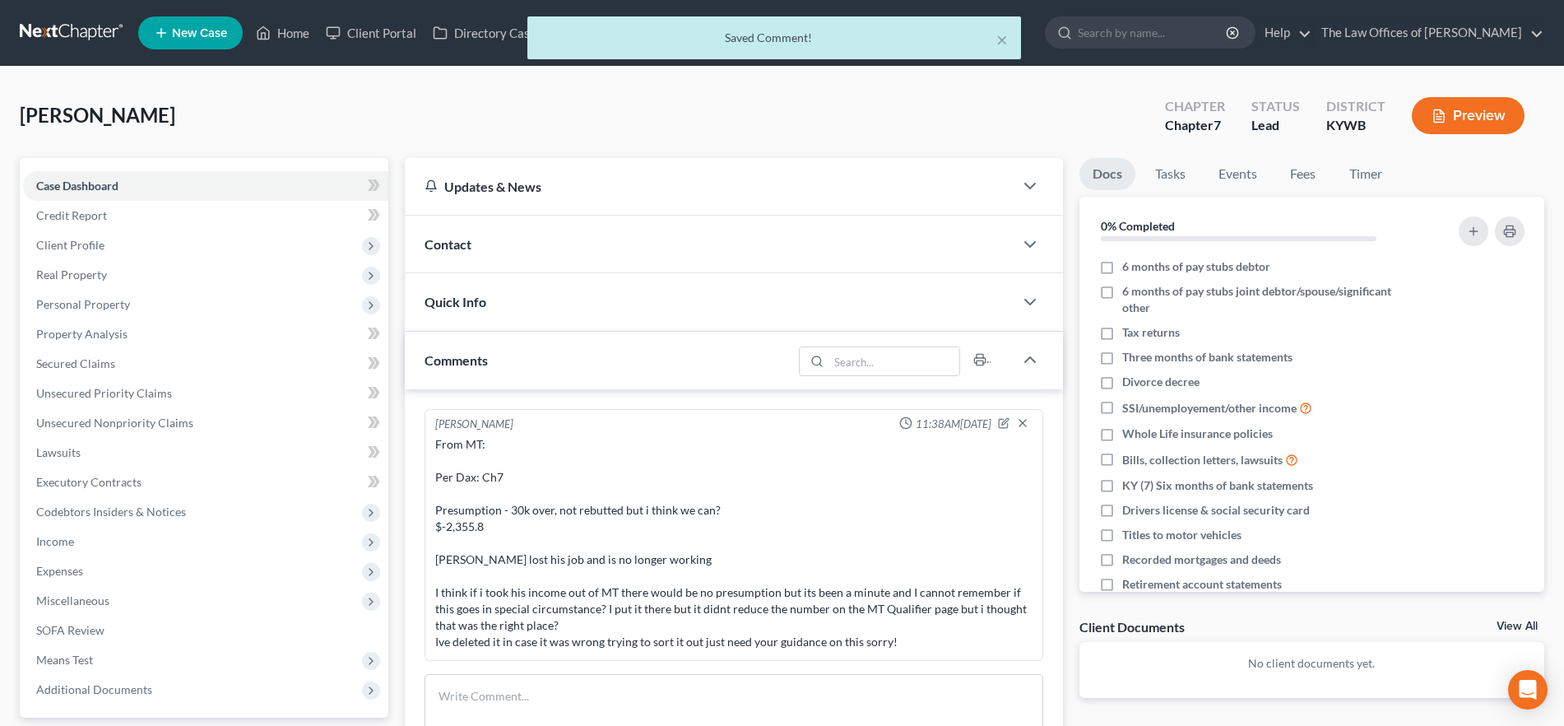
click at [281, 35] on div "× Saved Comment!" at bounding box center [774, 41] width 1564 height 51
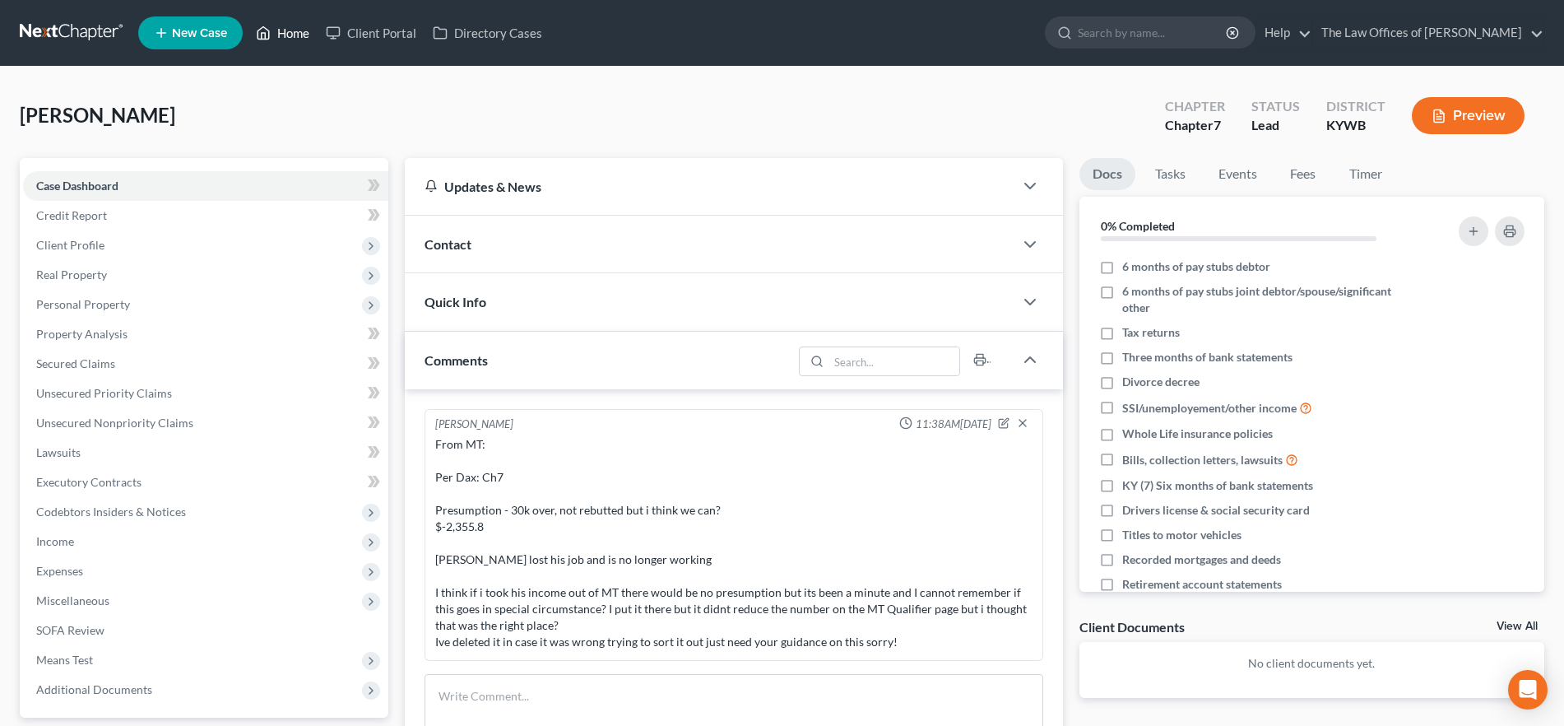
click at [286, 39] on link "Home" at bounding box center [283, 33] width 70 height 30
